Goal: Information Seeking & Learning: Find specific page/section

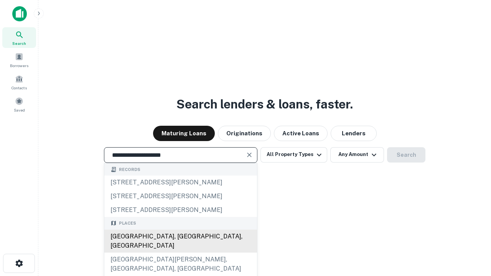
click at [180, 253] on div "[GEOGRAPHIC_DATA], [GEOGRAPHIC_DATA], [GEOGRAPHIC_DATA]" at bounding box center [180, 241] width 153 height 23
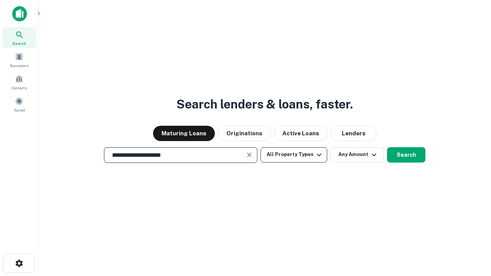
type input "**********"
click at [294, 155] on button "All Property Types" at bounding box center [293, 154] width 67 height 15
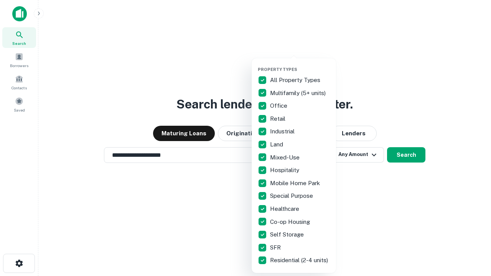
click at [300, 64] on button "button" at bounding box center [300, 64] width 84 height 0
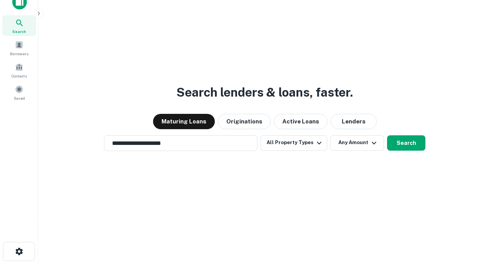
scroll to position [5, 92]
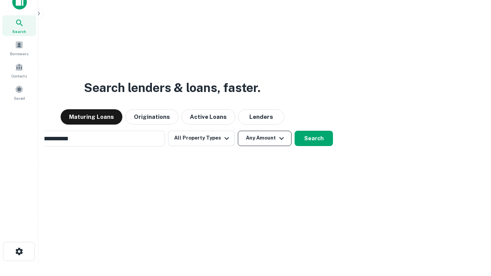
click at [238, 131] on button "Any Amount" at bounding box center [265, 138] width 54 height 15
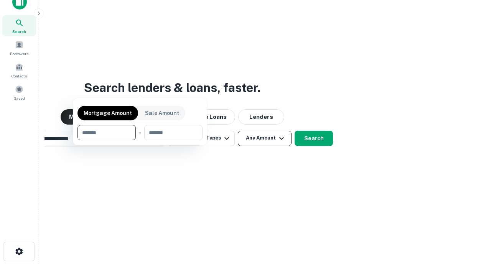
scroll to position [12, 0]
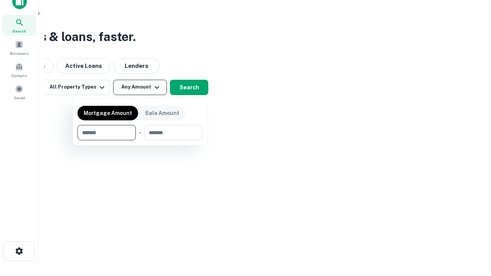
type input "*******"
click at [140, 140] on button "button" at bounding box center [139, 140] width 125 height 0
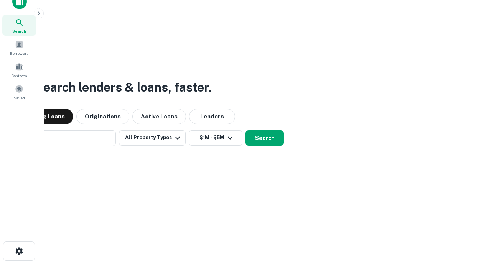
scroll to position [12, 0]
click at [245, 131] on button "Search" at bounding box center [264, 138] width 38 height 15
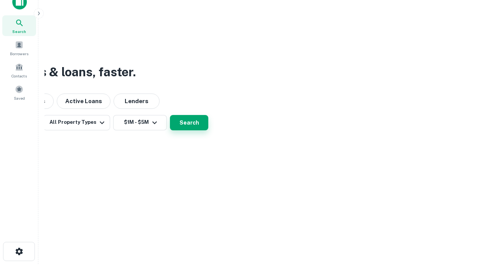
scroll to position [12, 0]
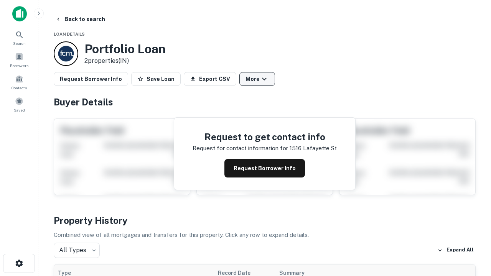
click at [257, 79] on button "More" at bounding box center [257, 79] width 36 height 14
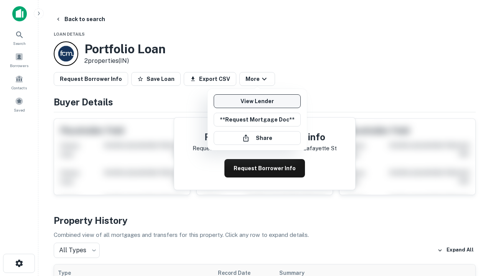
click at [257, 101] on link "View Lender" at bounding box center [257, 101] width 87 height 14
